Goal: Find specific page/section: Find specific page/section

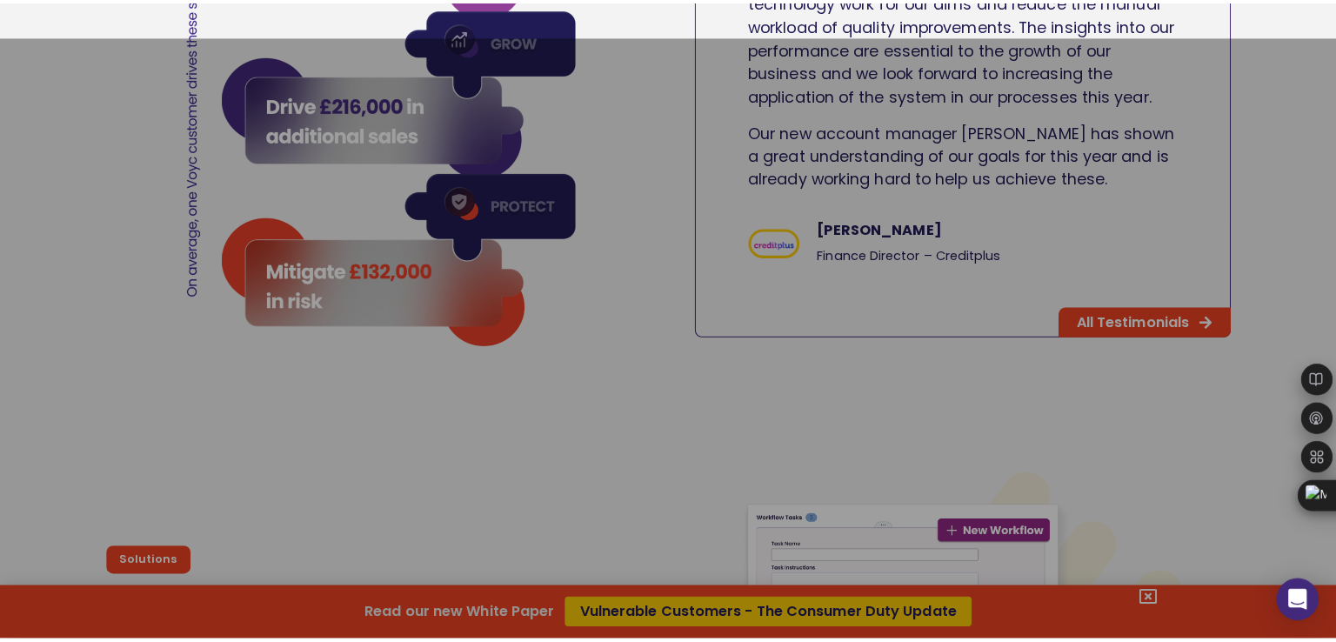
scroll to position [2959, 0]
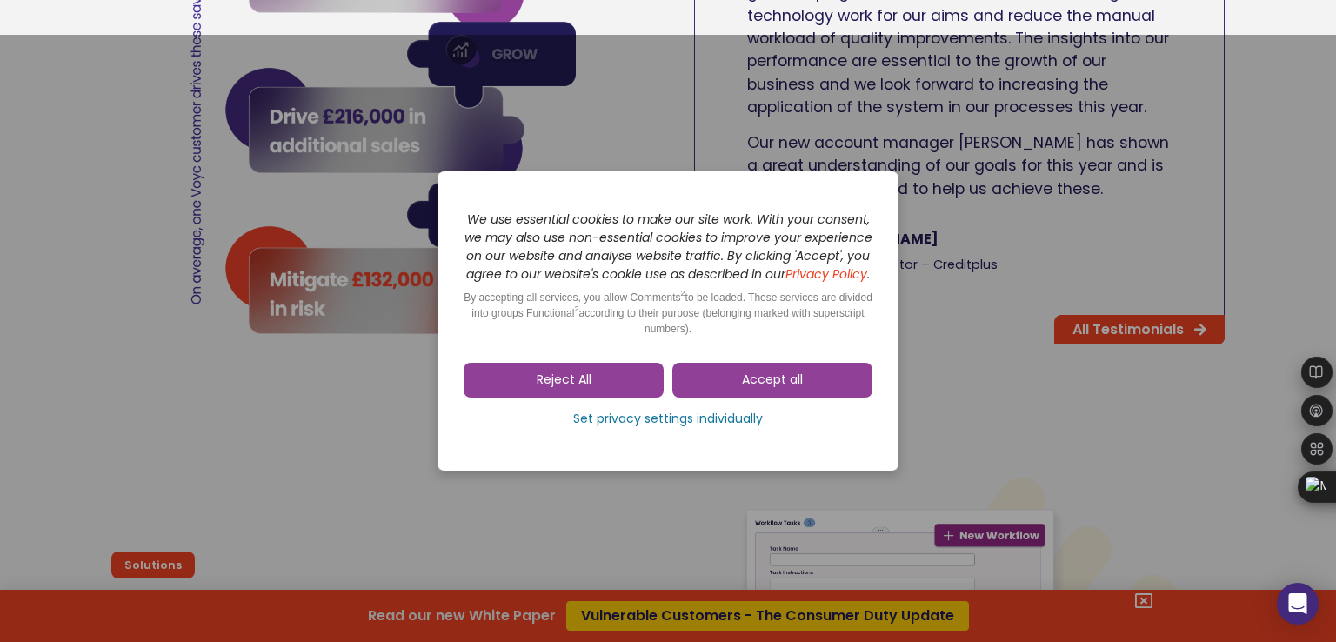
drag, startPoint x: 759, startPoint y: 385, endPoint x: 767, endPoint y: 419, distance: 34.0
click at [759, 384] on span "Accept all" at bounding box center [772, 380] width 61 height 17
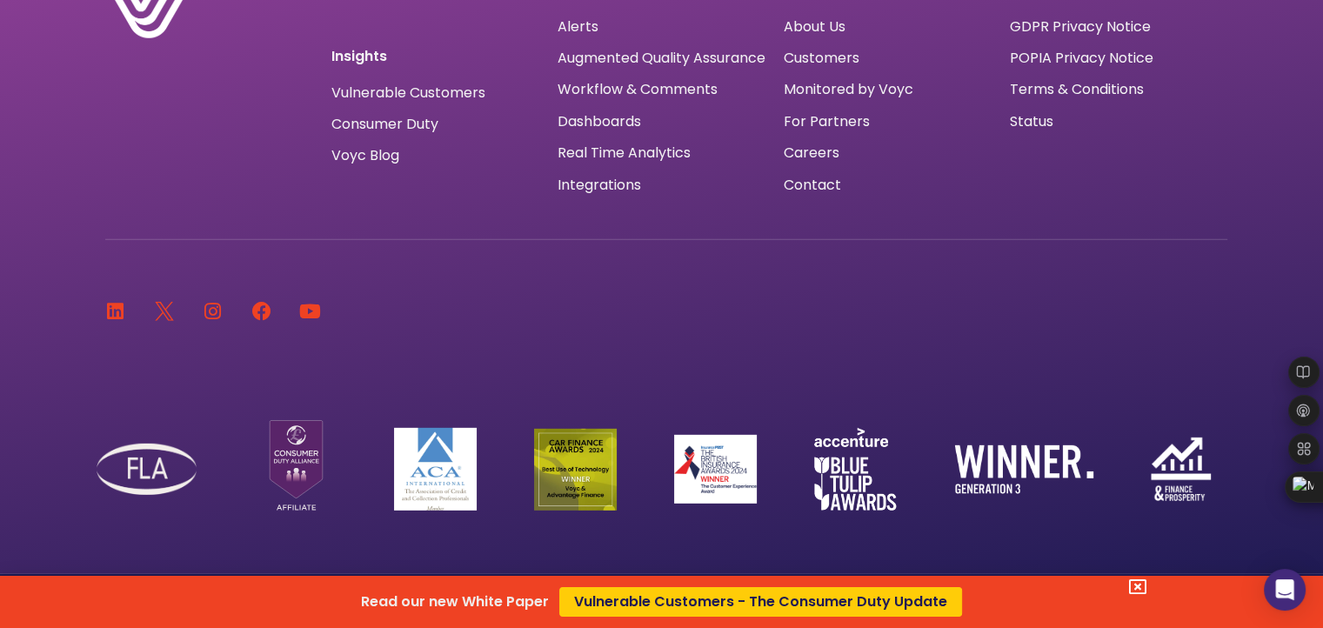
scroll to position [11703, 0]
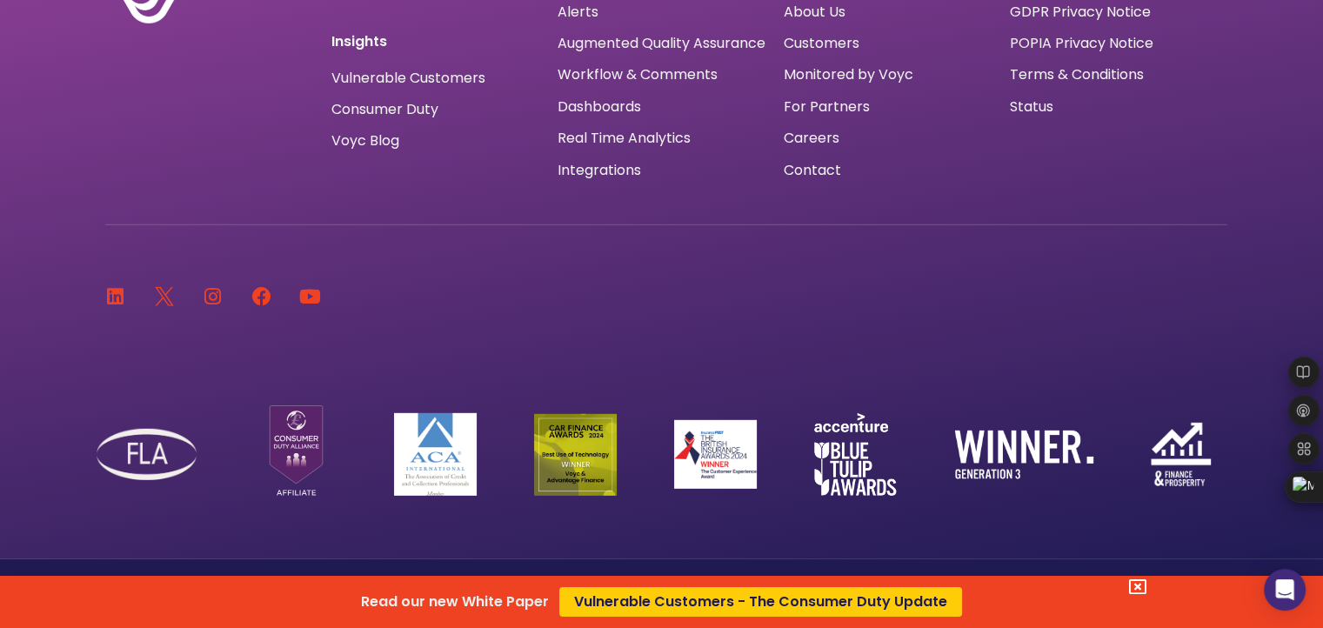
click at [775, 297] on div "Read our new White Paper Vulnerable Customers - The Consumer Duty Update" at bounding box center [661, 314] width 1323 height 628
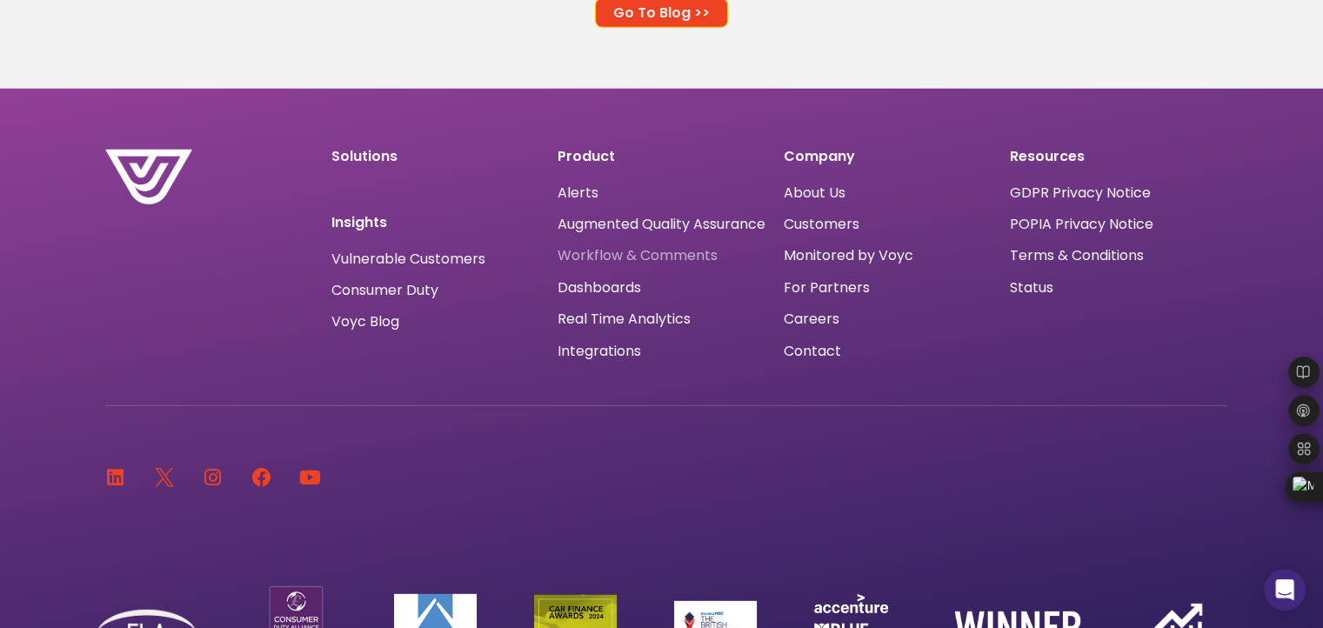
scroll to position [11529, 0]
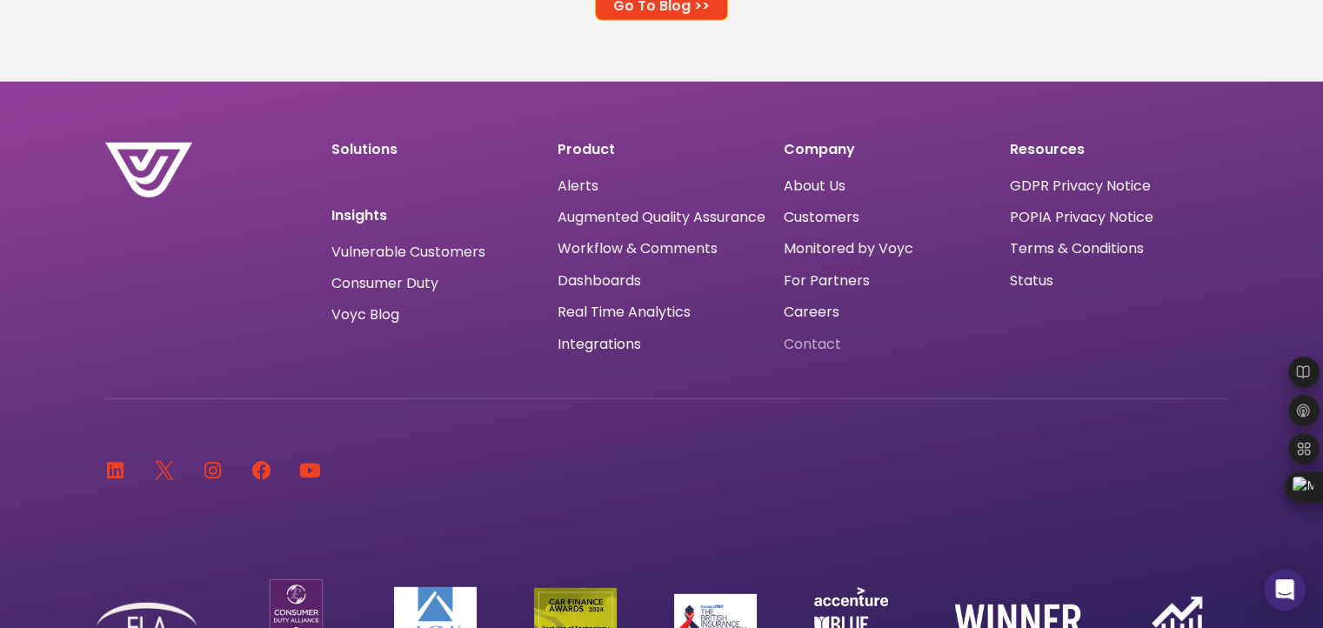
click at [817, 345] on span "Contact" at bounding box center [812, 345] width 57 height 0
click at [818, 210] on div "Company About Us Customers Monitored by Voyc For Partners Careers Contact" at bounding box center [888, 249] width 226 height 230
click at [820, 186] on span "About Us" at bounding box center [815, 186] width 62 height 0
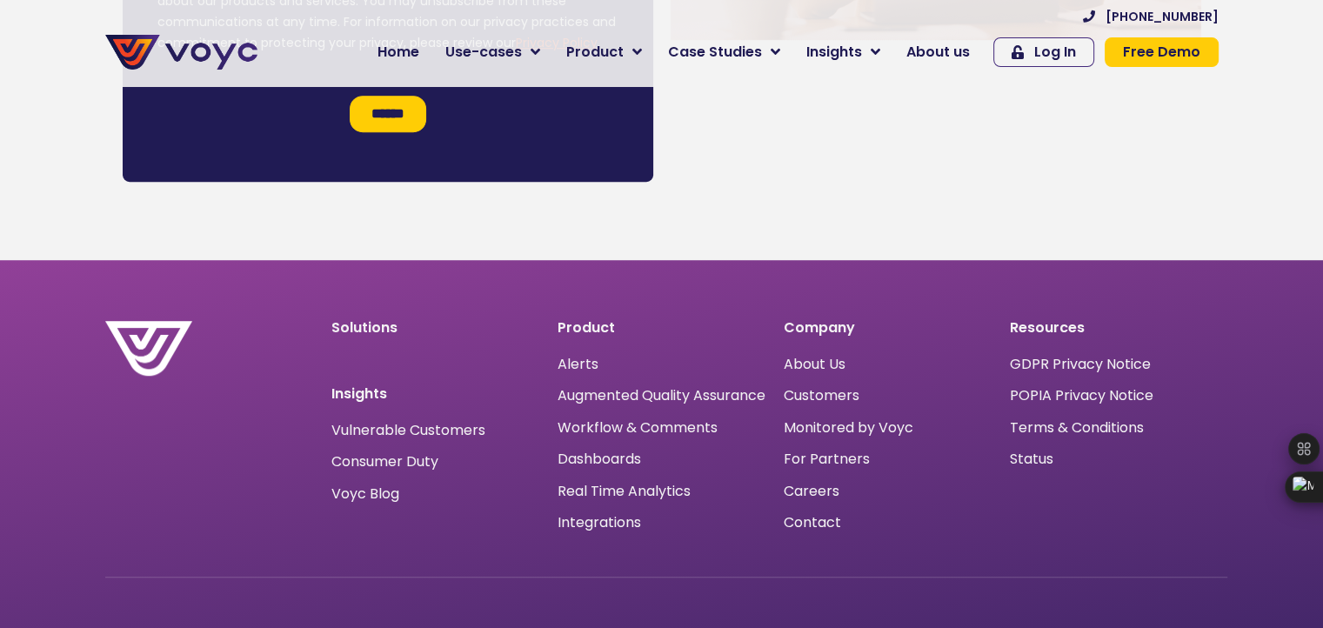
scroll to position [1597, 0]
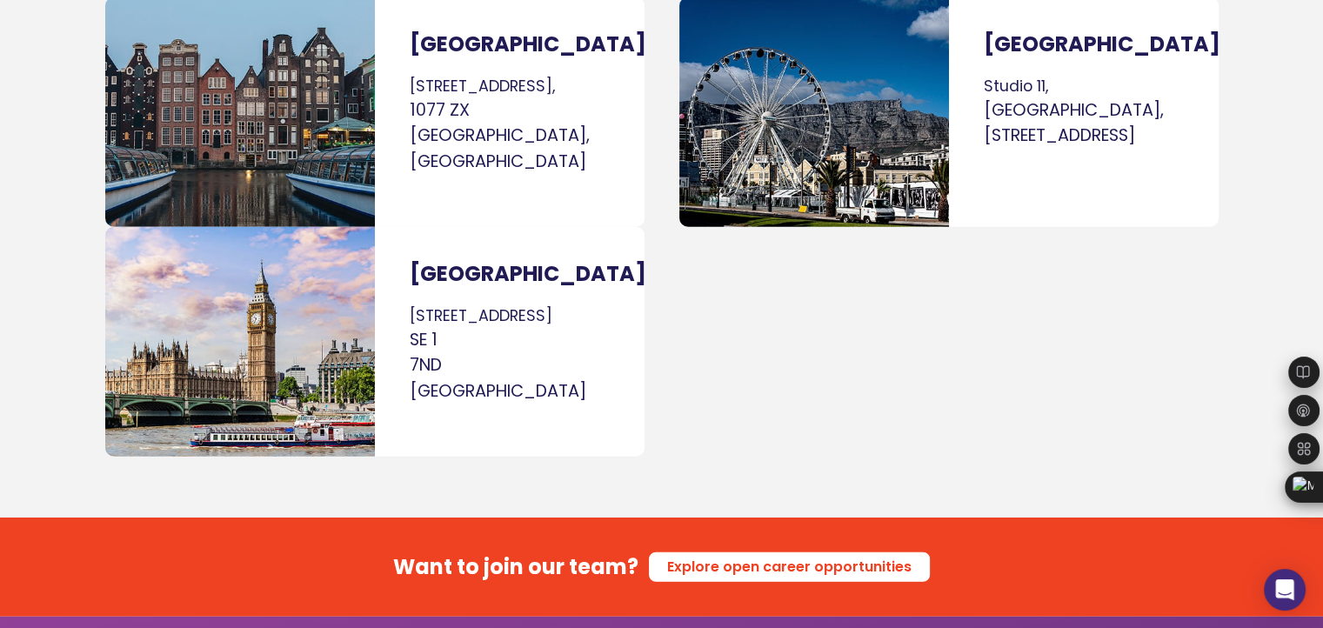
scroll to position [10911, 0]
